Goal: Navigation & Orientation: Find specific page/section

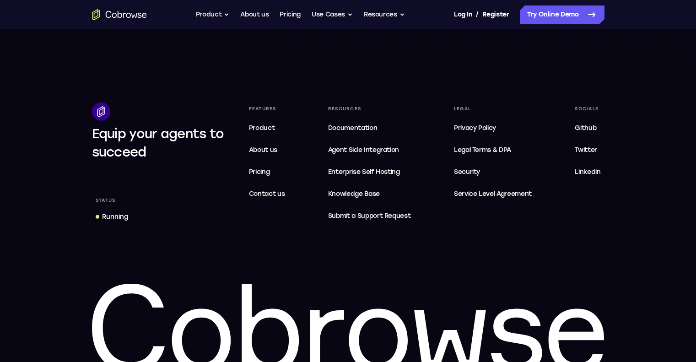
scroll to position [2763, 0]
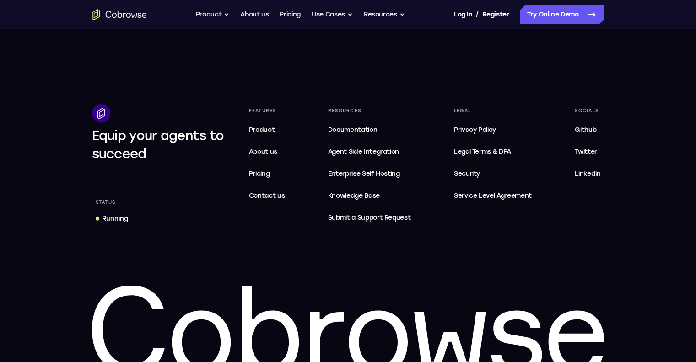
click at [120, 217] on div "Running" at bounding box center [115, 218] width 26 height 9
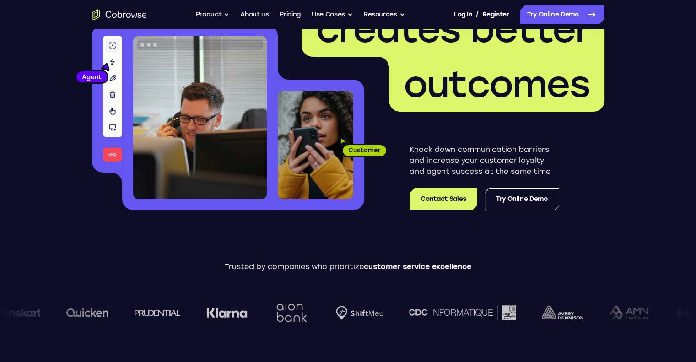
scroll to position [0, 0]
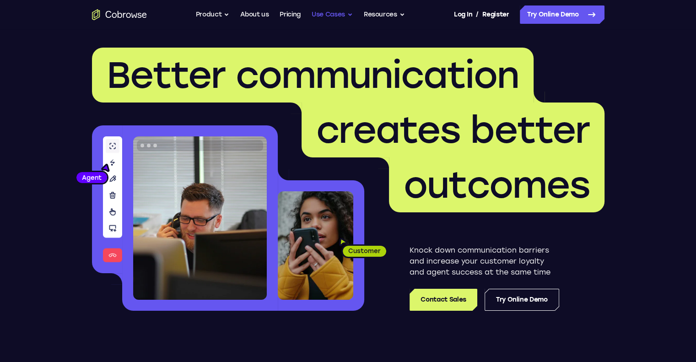
click at [351, 18] on button "Use Cases" at bounding box center [332, 14] width 41 height 18
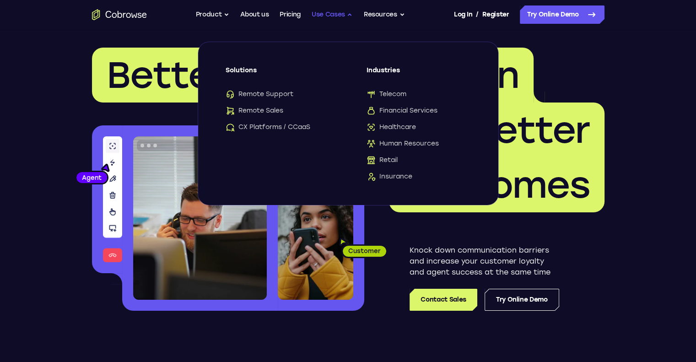
click at [351, 18] on button "Use Cases" at bounding box center [332, 14] width 41 height 18
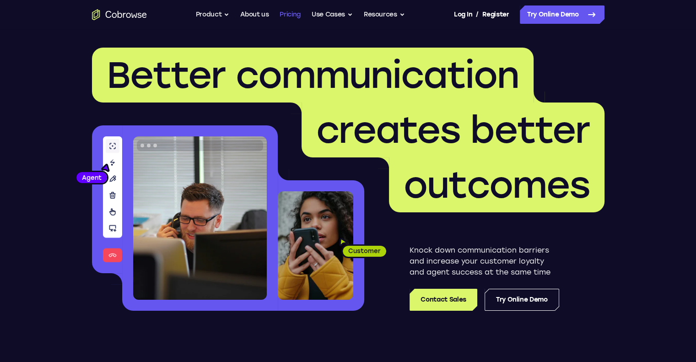
click at [294, 18] on link "Pricing" at bounding box center [290, 14] width 21 height 18
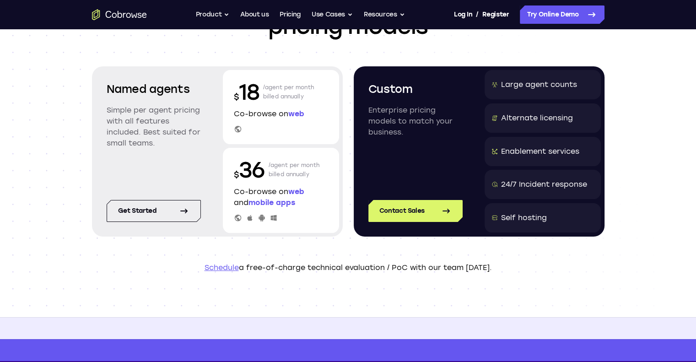
click at [593, 182] on div "24/7 Incident response" at bounding box center [543, 184] width 116 height 29
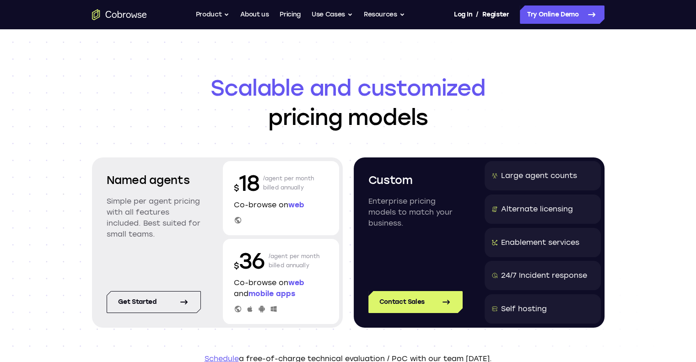
click at [123, 16] on icon "Go to the home page" at bounding box center [124, 15] width 3 height 5
